Goal: Information Seeking & Learning: Find specific page/section

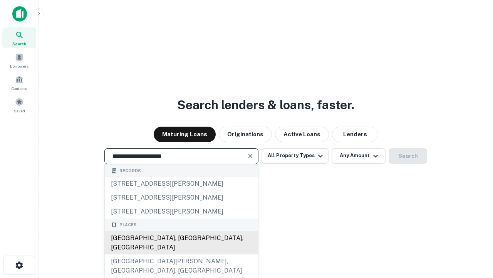
click at [181, 254] on div "[GEOGRAPHIC_DATA], [GEOGRAPHIC_DATA], [GEOGRAPHIC_DATA]" at bounding box center [181, 242] width 153 height 23
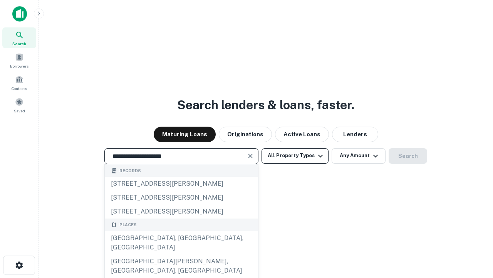
click at [295, 155] on button "All Property Types" at bounding box center [295, 155] width 67 height 15
type input "**********"
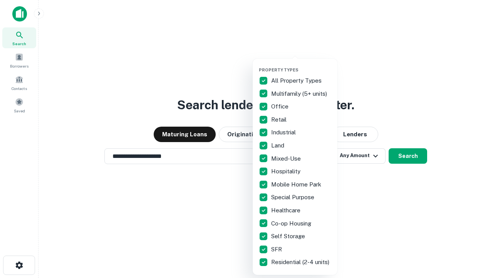
click at [301, 65] on button "button" at bounding box center [301, 65] width 85 height 0
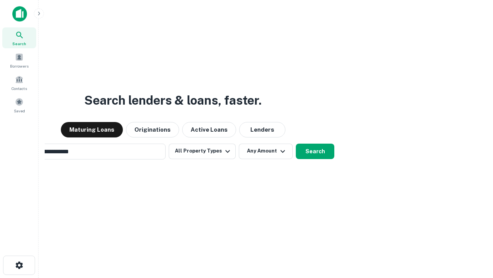
scroll to position [12, 0]
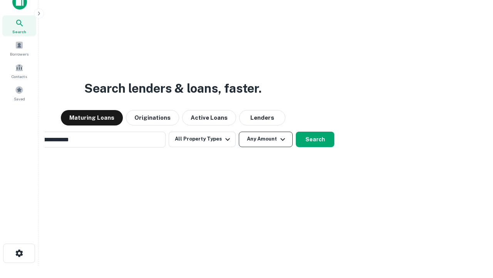
click at [239, 131] on button "Any Amount" at bounding box center [266, 138] width 54 height 15
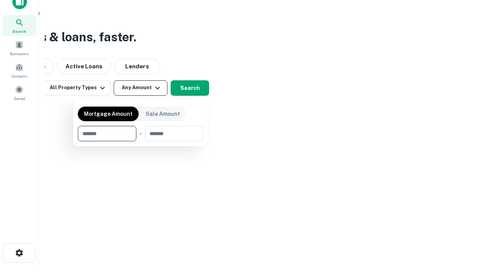
type input "*******"
click at [141, 141] on button "button" at bounding box center [141, 141] width 126 height 0
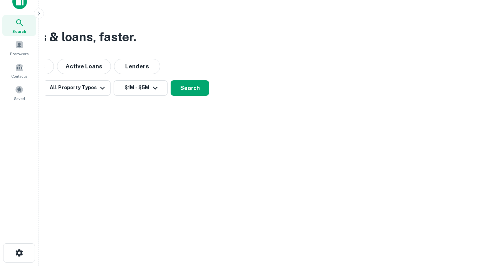
scroll to position [12, 0]
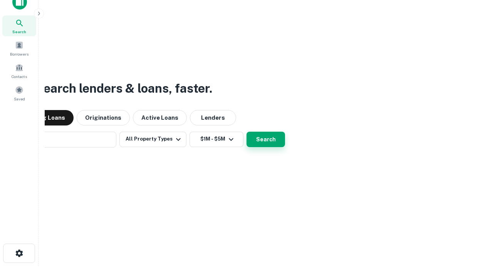
click at [247, 131] on button "Search" at bounding box center [266, 138] width 39 height 15
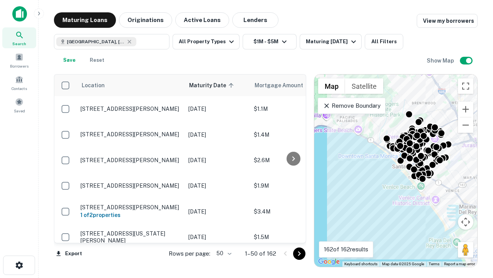
click at [223, 253] on body "Search Borrowers Contacts Saved Maturing Loans Originations Active Loans Lender…" at bounding box center [246, 139] width 493 height 278
click at [223, 234] on li "25" at bounding box center [223, 234] width 22 height 14
